Goal: Task Accomplishment & Management: Manage account settings

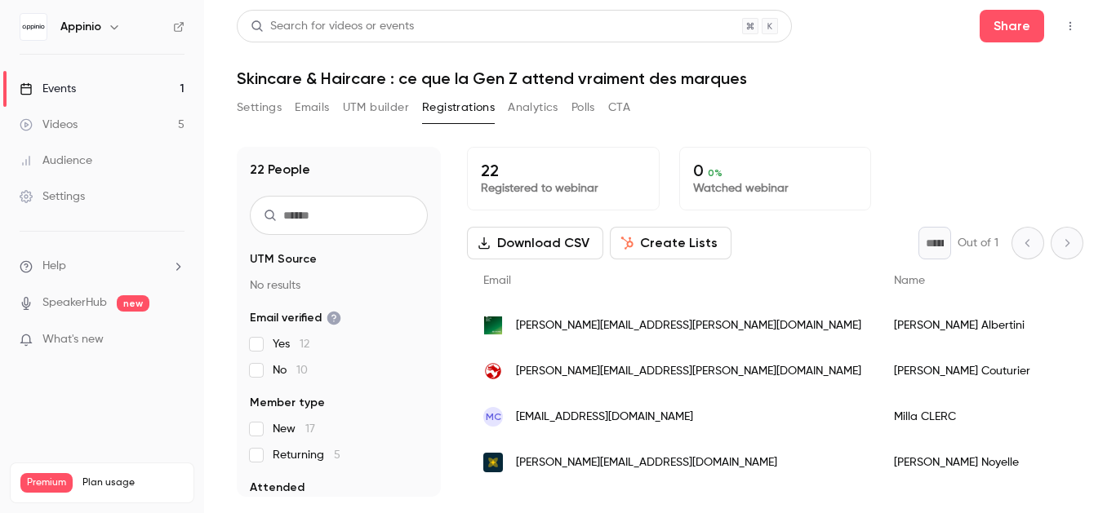
click at [247, 113] on button "Settings" at bounding box center [259, 108] width 45 height 26
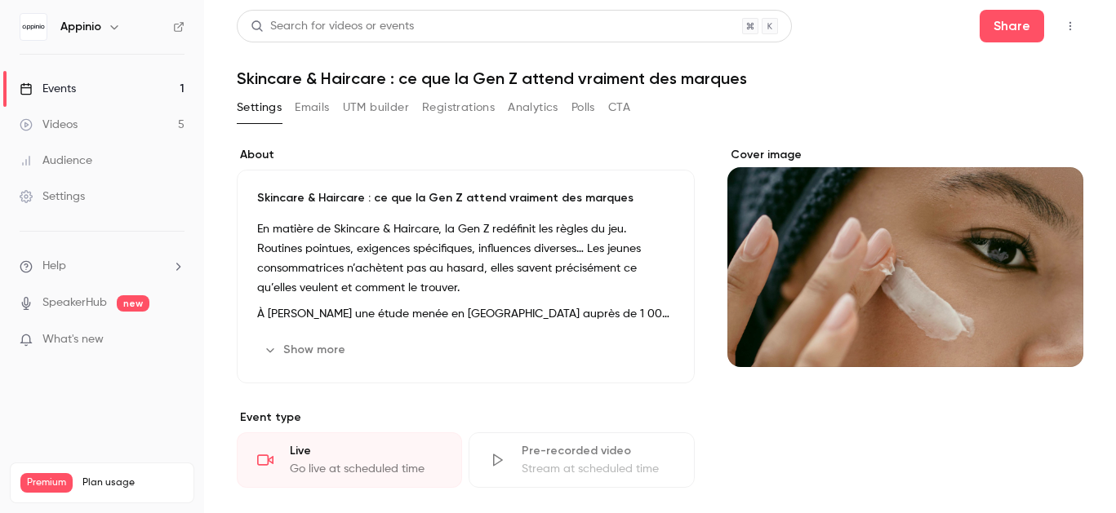
click at [892, 267] on div "Cover image" at bounding box center [905, 257] width 356 height 220
click at [0, 0] on input "Cover image" at bounding box center [0, 0] width 0 height 0
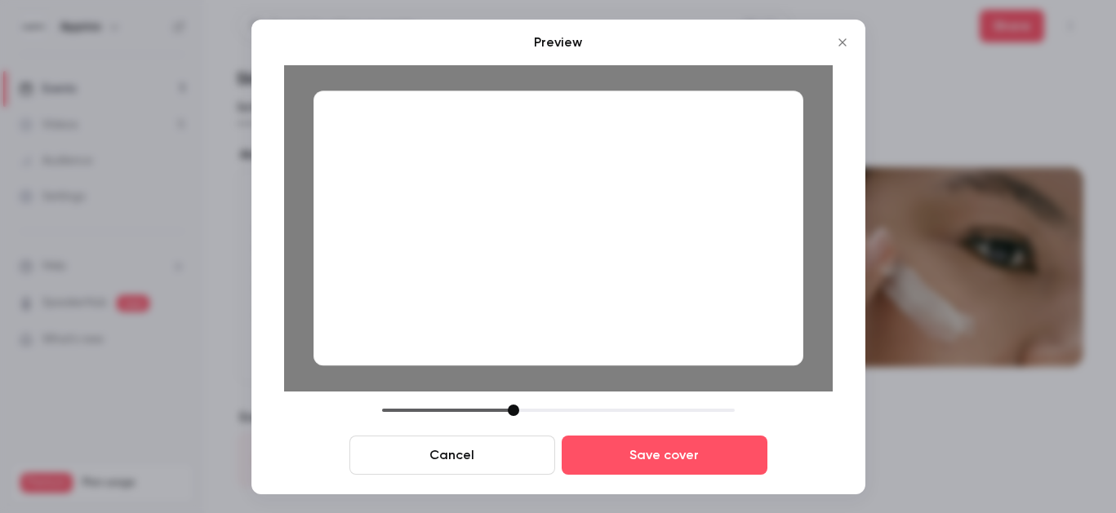
drag, startPoint x: 498, startPoint y: 411, endPoint x: 513, endPoint y: 412, distance: 15.5
click at [513, 412] on div at bounding box center [513, 410] width 11 height 11
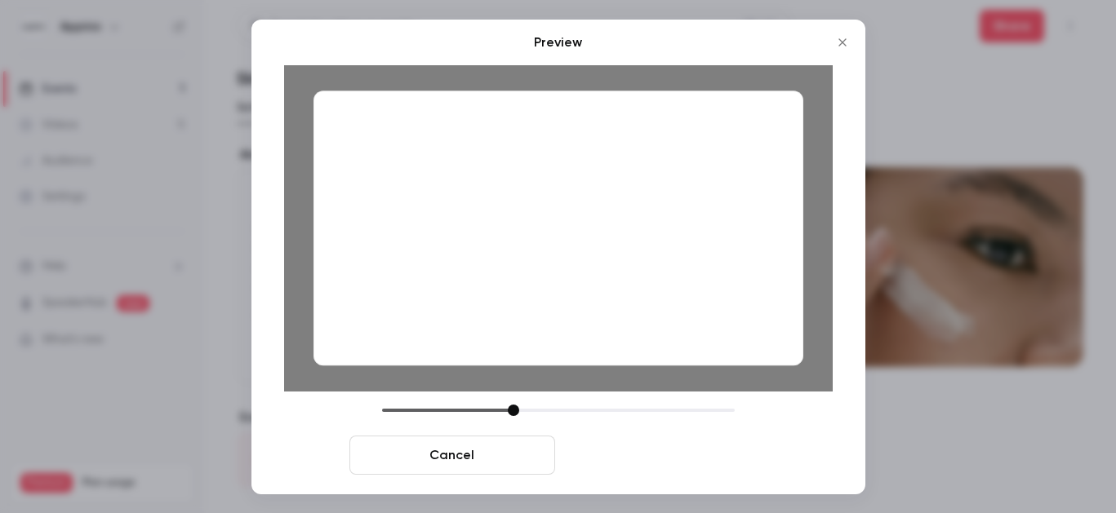
click at [633, 462] on button "Save cover" at bounding box center [665, 455] width 206 height 39
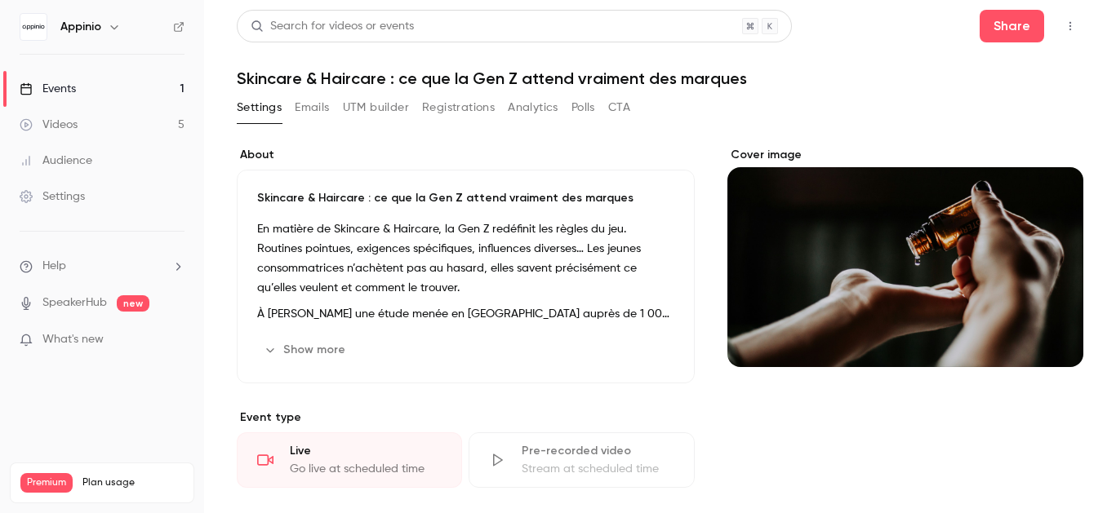
click at [486, 109] on button "Registrations" at bounding box center [458, 108] width 73 height 26
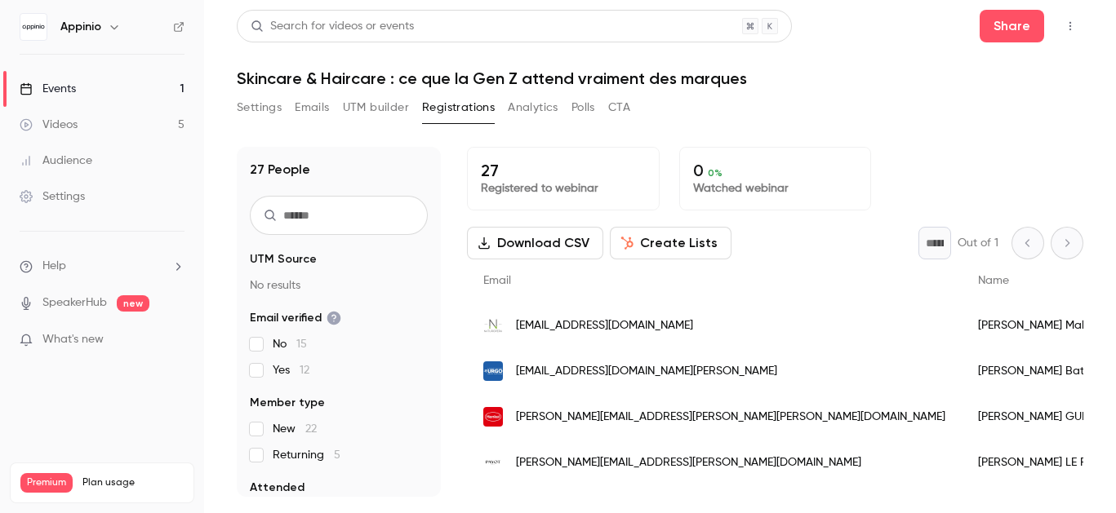
click at [240, 112] on button "Settings" at bounding box center [259, 108] width 45 height 26
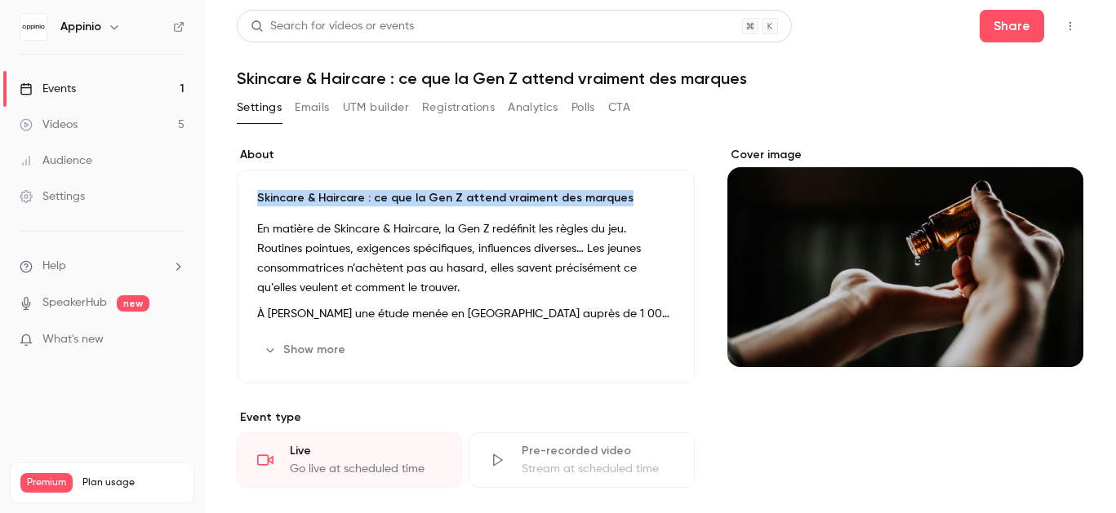
drag, startPoint x: 254, startPoint y: 197, endPoint x: 616, endPoint y: 204, distance: 362.5
click at [616, 204] on div "Skincare & Haircare : ce que la Gen Z attend vraiment des marques En matière de…" at bounding box center [466, 277] width 458 height 214
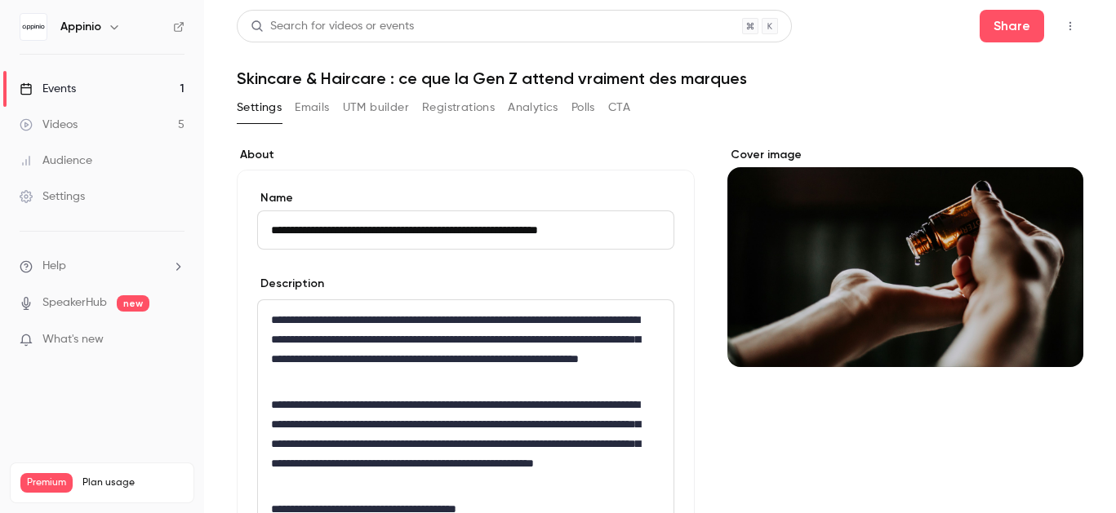
drag, startPoint x: 625, startPoint y: 234, endPoint x: 262, endPoint y: 234, distance: 363.2
click at [262, 234] on input "**********" at bounding box center [465, 230] width 417 height 39
click at [370, 189] on div "**********" at bounding box center [466, 505] width 458 height 670
